Goal: Information Seeking & Learning: Check status

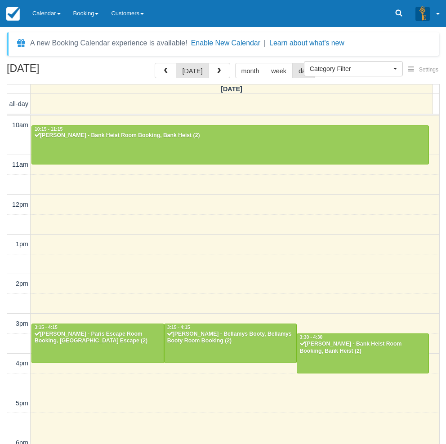
select select
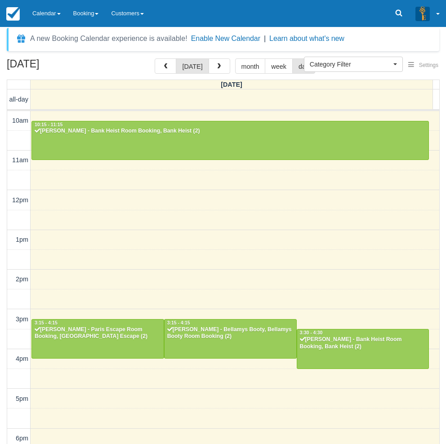
scroll to position [141, 0]
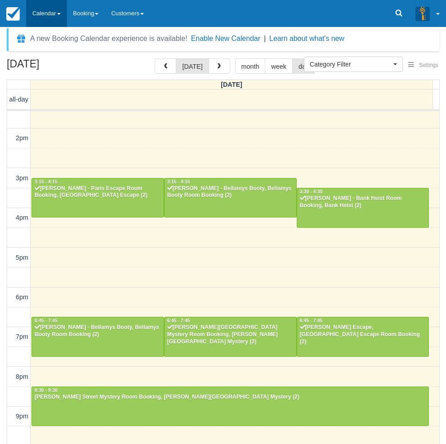
click at [46, 15] on link "Calendar" at bounding box center [46, 13] width 41 height 27
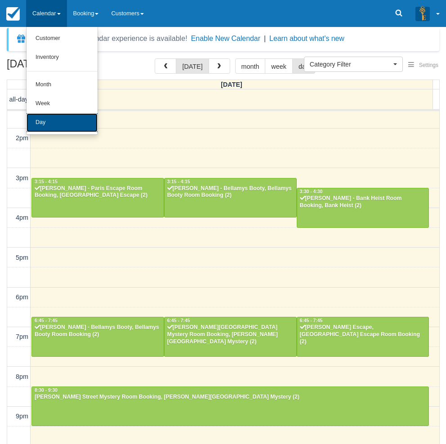
click at [58, 122] on link "Day" at bounding box center [62, 122] width 71 height 19
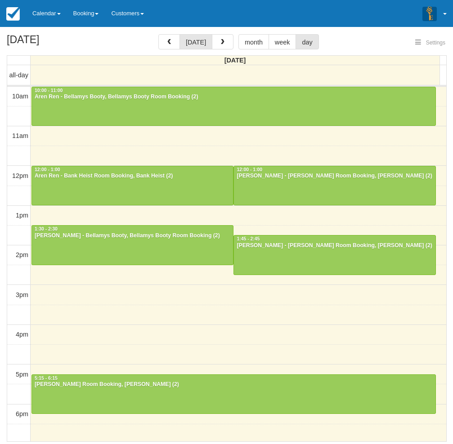
select select
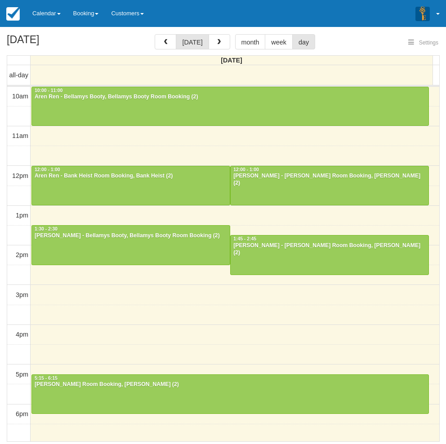
select select
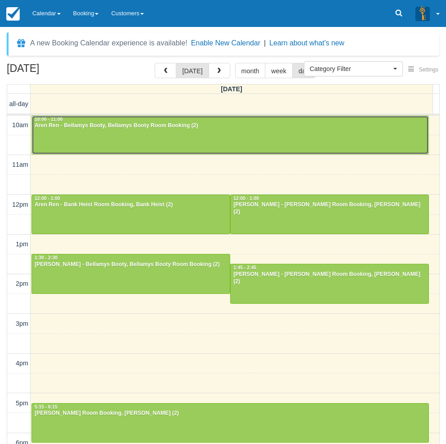
click at [141, 128] on div "Aren Ren - Bellamys Booty, Bellamys Booty Room Booking (2)" at bounding box center [230, 125] width 392 height 7
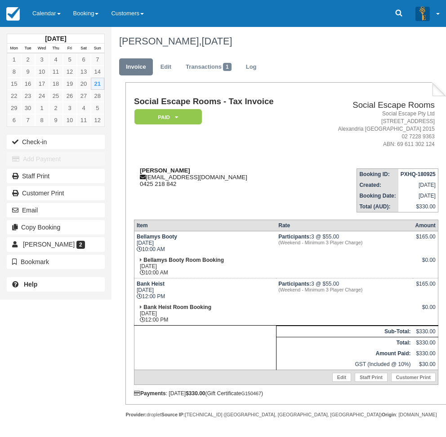
click at [150, 170] on strong "Aren Ren" at bounding box center [165, 170] width 50 height 7
drag, startPoint x: 150, startPoint y: 170, endPoint x: 161, endPoint y: 170, distance: 11.2
click at [161, 170] on strong "Aren Ren" at bounding box center [165, 170] width 50 height 7
copy strong "Aren Ren"
click at [45, 300] on div "September 2025 Mon Tue Wed Thu Fri Sat Sun 1 2 3 4 5 6 7 8 9 10 11 12 13 14 15 …" at bounding box center [55, 150] width 111 height 300
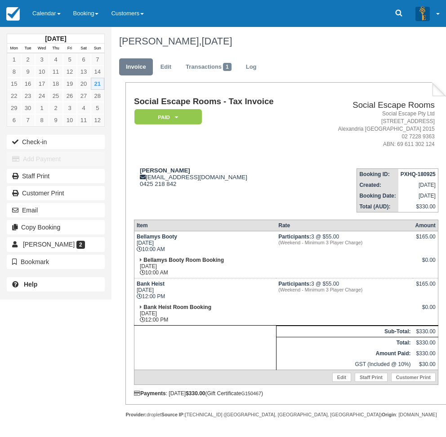
click at [236, 212] on div "Social Escape Rooms - Tax Invoice Paid   Pending Reserved Deposit Blocked for C…" at bounding box center [286, 246] width 304 height 299
click at [78, 300] on div "September 2025 Mon Tue Wed Thu Fri Sat Sun 1 2 3 4 5 6 7 8 9 10 11 12 13 14 15 …" at bounding box center [55, 150] width 111 height 300
click at [47, 14] on link "Calendar" at bounding box center [46, 13] width 41 height 27
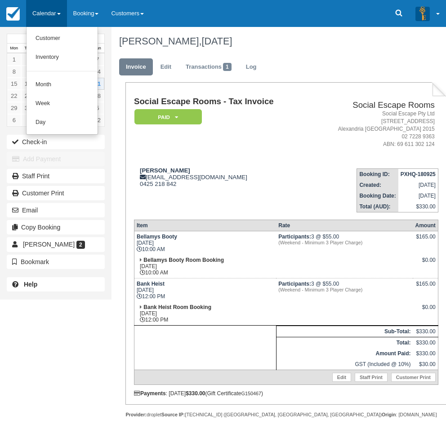
click at [49, 132] on ul "Customer Inventory Month Week Day" at bounding box center [62, 81] width 72 height 108
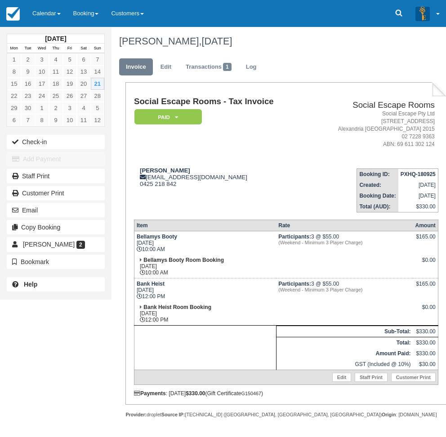
drag, startPoint x: 40, startPoint y: 12, endPoint x: 43, endPoint y: 33, distance: 21.4
click at [40, 12] on link "Calendar" at bounding box center [46, 13] width 41 height 27
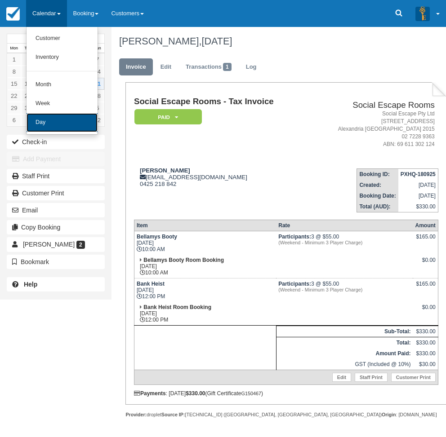
click at [50, 122] on link "Day" at bounding box center [62, 122] width 71 height 19
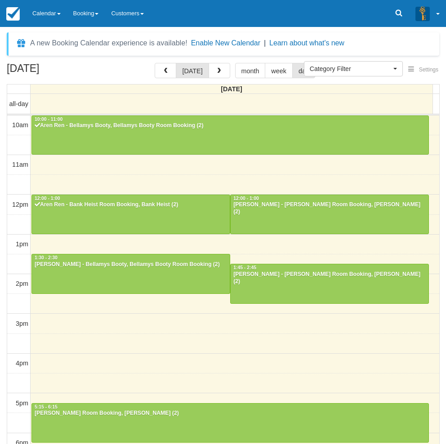
select select
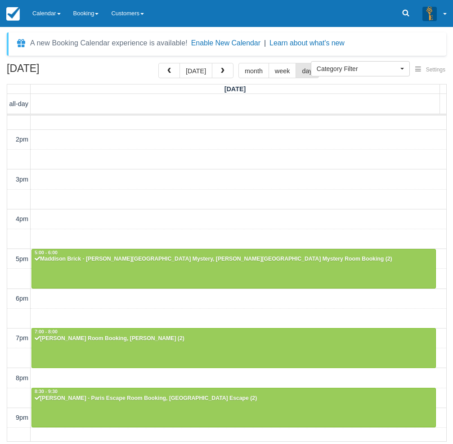
scroll to position [170, 0]
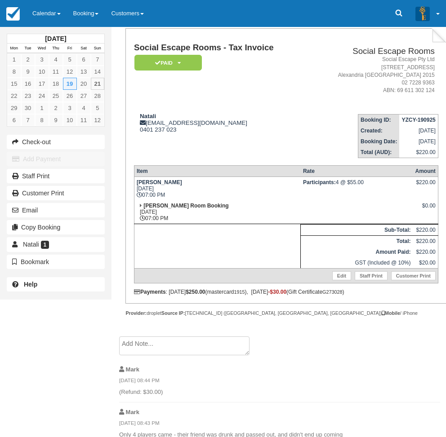
scroll to position [90, 0]
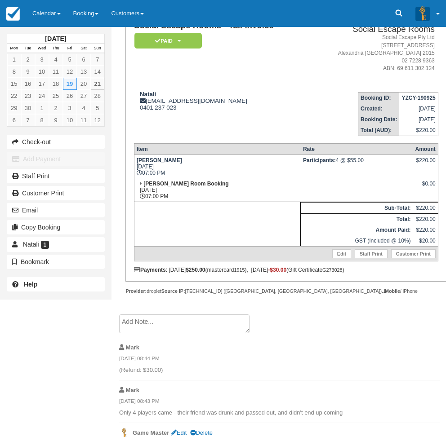
drag, startPoint x: 316, startPoint y: 160, endPoint x: 344, endPoint y: 160, distance: 27.9
click at [344, 160] on td "Participants: 4 @ $55.00" at bounding box center [357, 167] width 112 height 24
drag, startPoint x: 198, startPoint y: 270, endPoint x: 218, endPoint y: 269, distance: 19.4
click at [205, 269] on strong "$250.00" at bounding box center [195, 270] width 19 height 6
drag, startPoint x: 414, startPoint y: 220, endPoint x: 436, endPoint y: 220, distance: 21.1
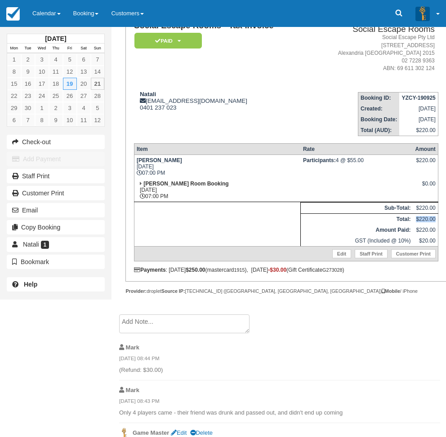
click at [436, 220] on td "$220.00" at bounding box center [425, 219] width 25 height 11
drag, startPoint x: 296, startPoint y: 269, endPoint x: 382, endPoint y: 268, distance: 85.9
click at [382, 268] on div "Payments : [DATE] $250.00 (mastercard 1915 ), [DATE] -$30.00 (Gift Certificate …" at bounding box center [286, 270] width 304 height 6
click at [381, 269] on div "Payments : [DATE] $250.00 (mastercard 1915 ), [DATE] -$30.00 (Gift Certificate …" at bounding box center [286, 270] width 304 height 6
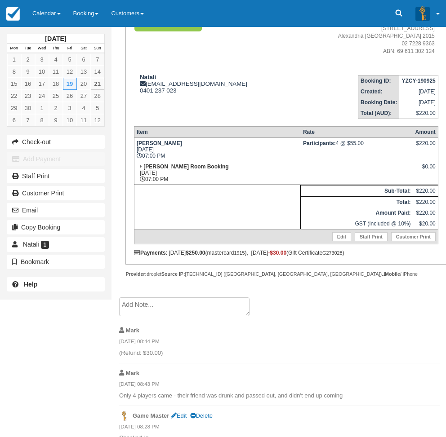
scroll to position [0, 0]
